Goal: Entertainment & Leisure: Consume media (video, audio)

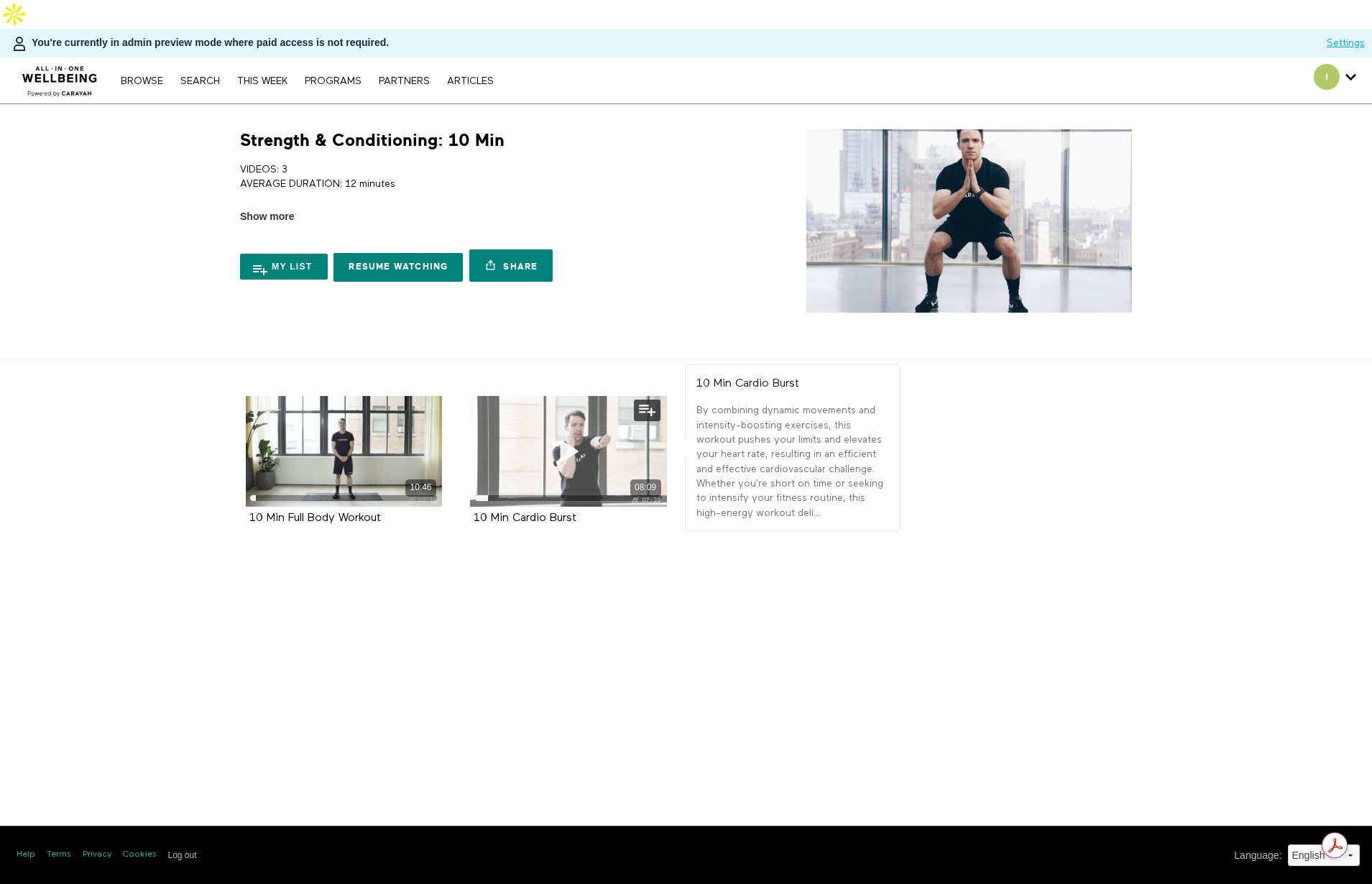
click at [576, 439] on icon at bounding box center [568, 451] width 43 height 26
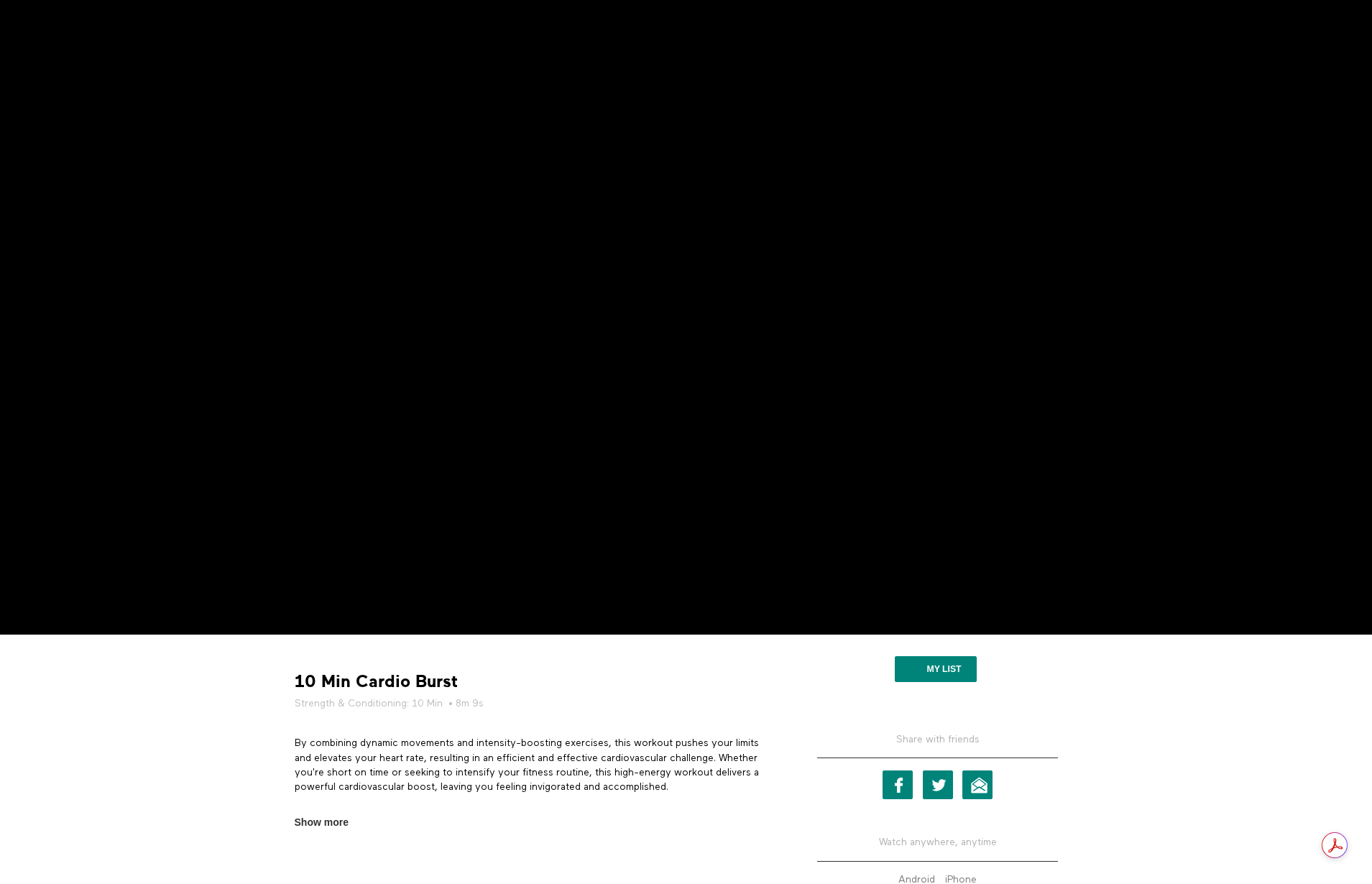
scroll to position [215, 0]
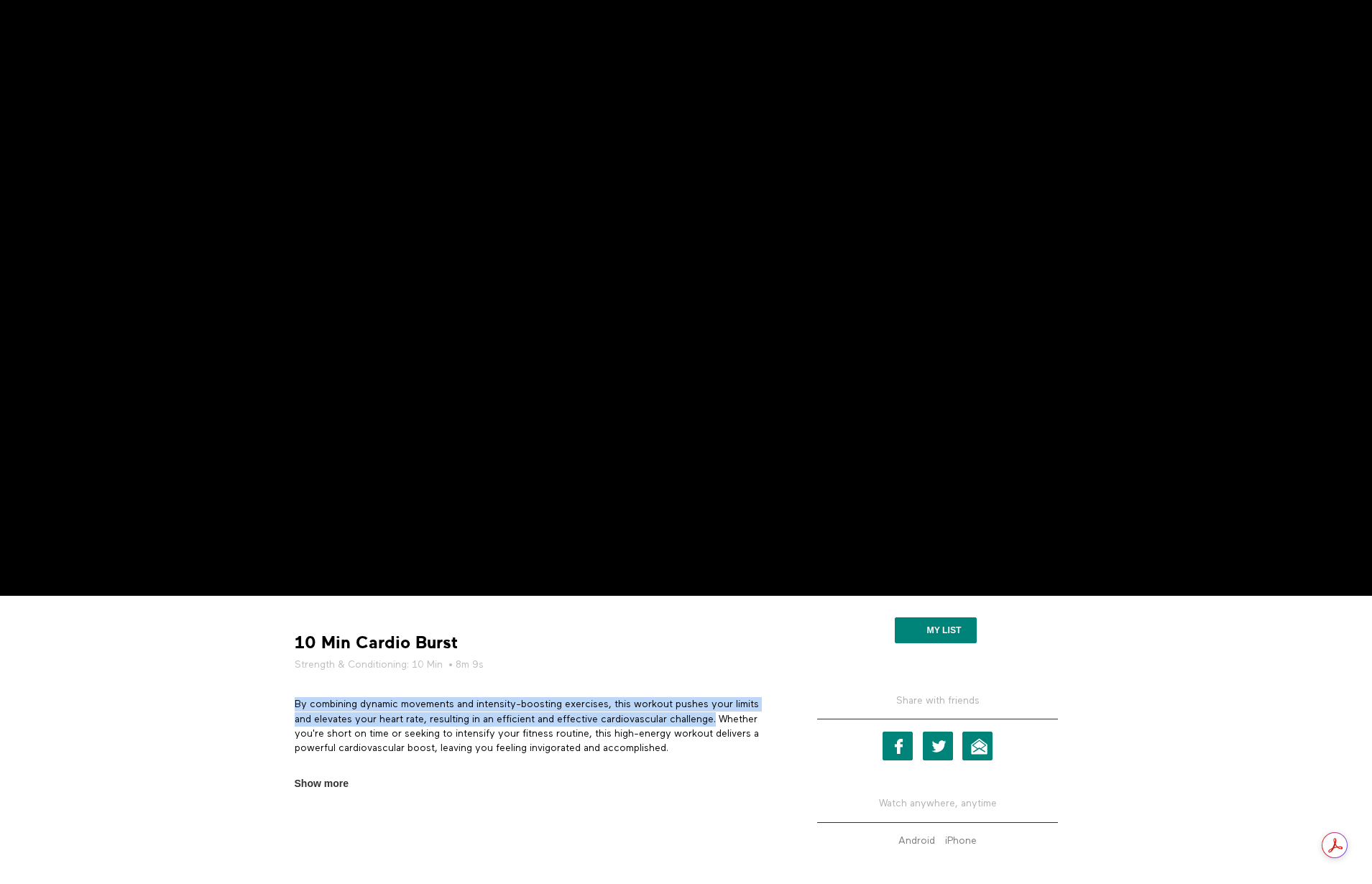
drag, startPoint x: 717, startPoint y: 687, endPoint x: 295, endPoint y: 671, distance: 422.3
click at [295, 697] on p "By combining dynamic movements and intensity-boosting exercises, this workout p…" at bounding box center [535, 726] width 481 height 58
copy p "By combining dynamic movements and intensity-boosting exercises, this workout p…"
